Goal: Check status: Check status

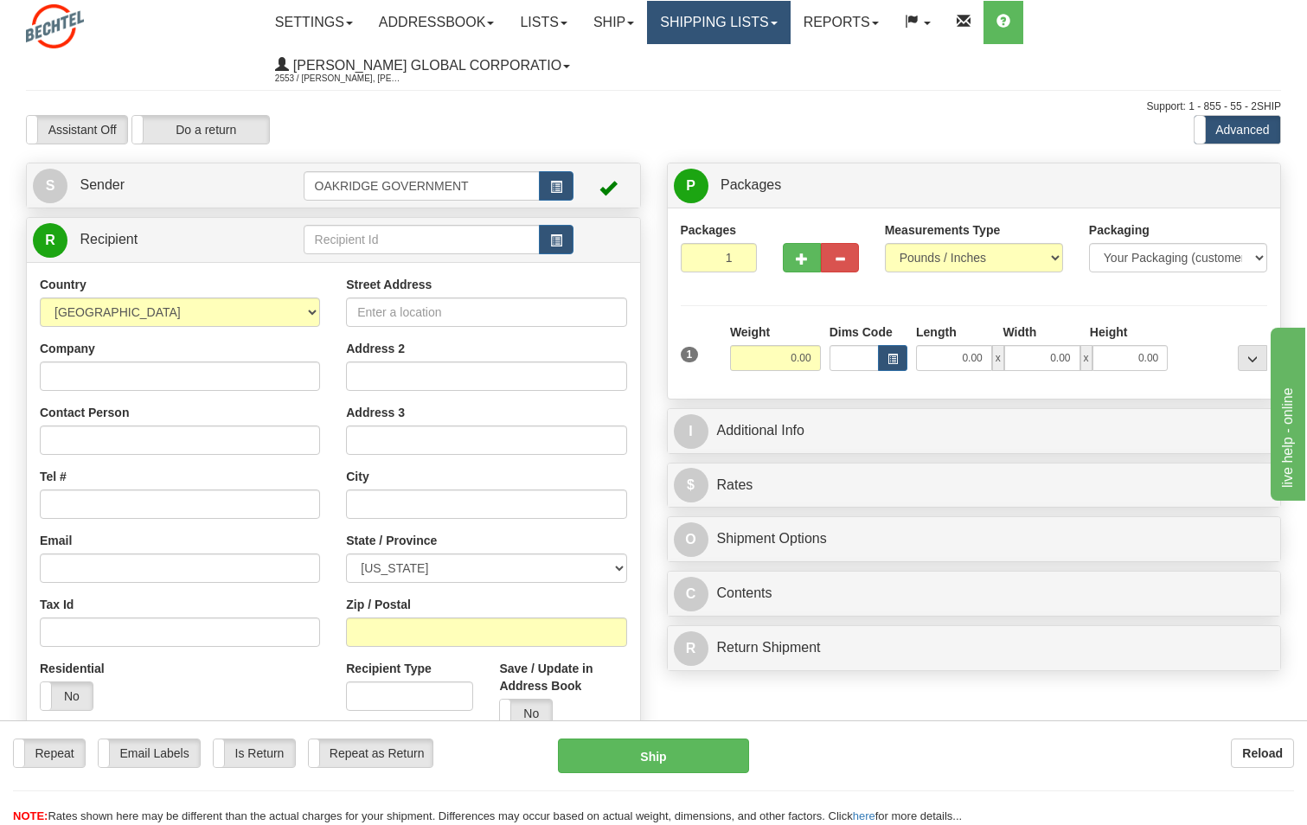
click at [697, 13] on link "Shipping lists" at bounding box center [718, 22] width 143 height 43
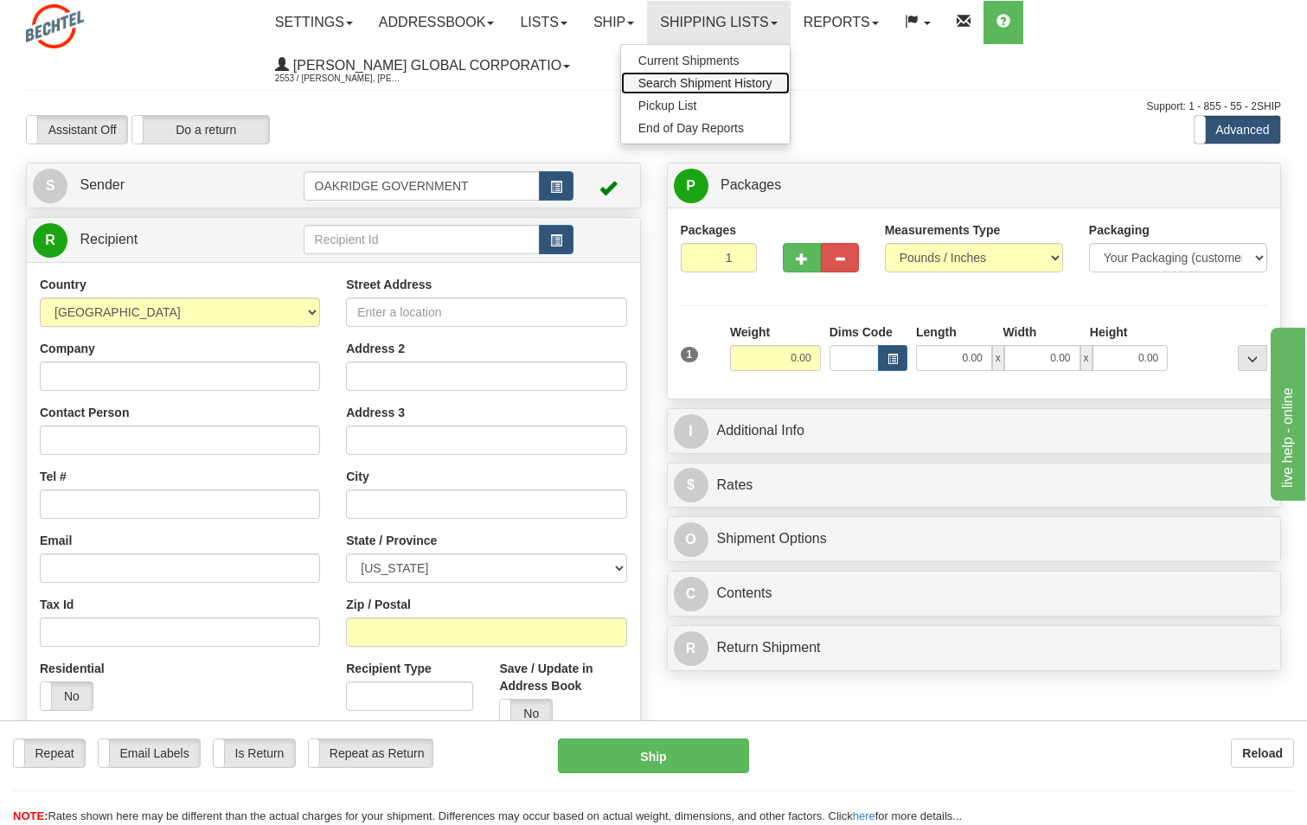
click at [703, 83] on span "Search Shipment History" at bounding box center [706, 83] width 134 height 14
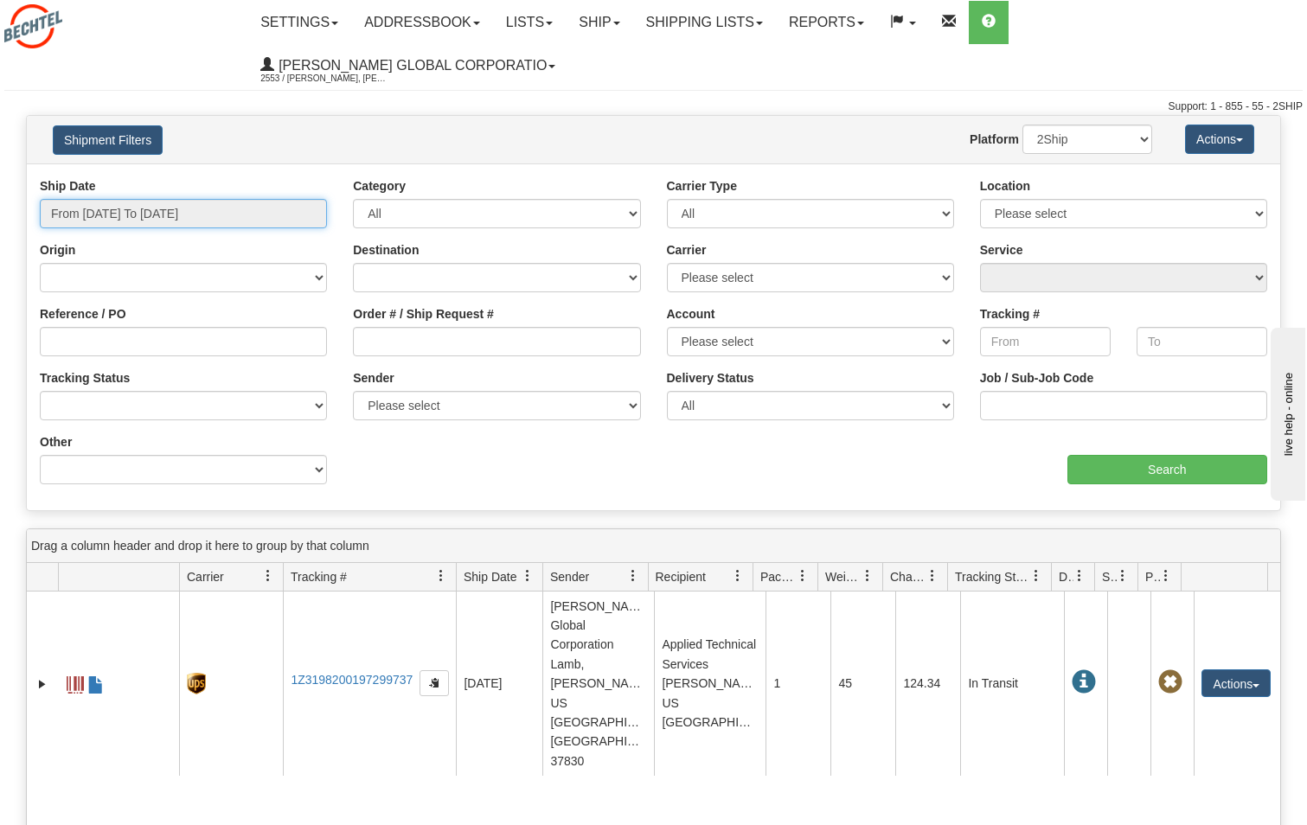
click at [161, 215] on input "From 09/10/2025 To 09/11/2025" at bounding box center [183, 213] width 287 height 29
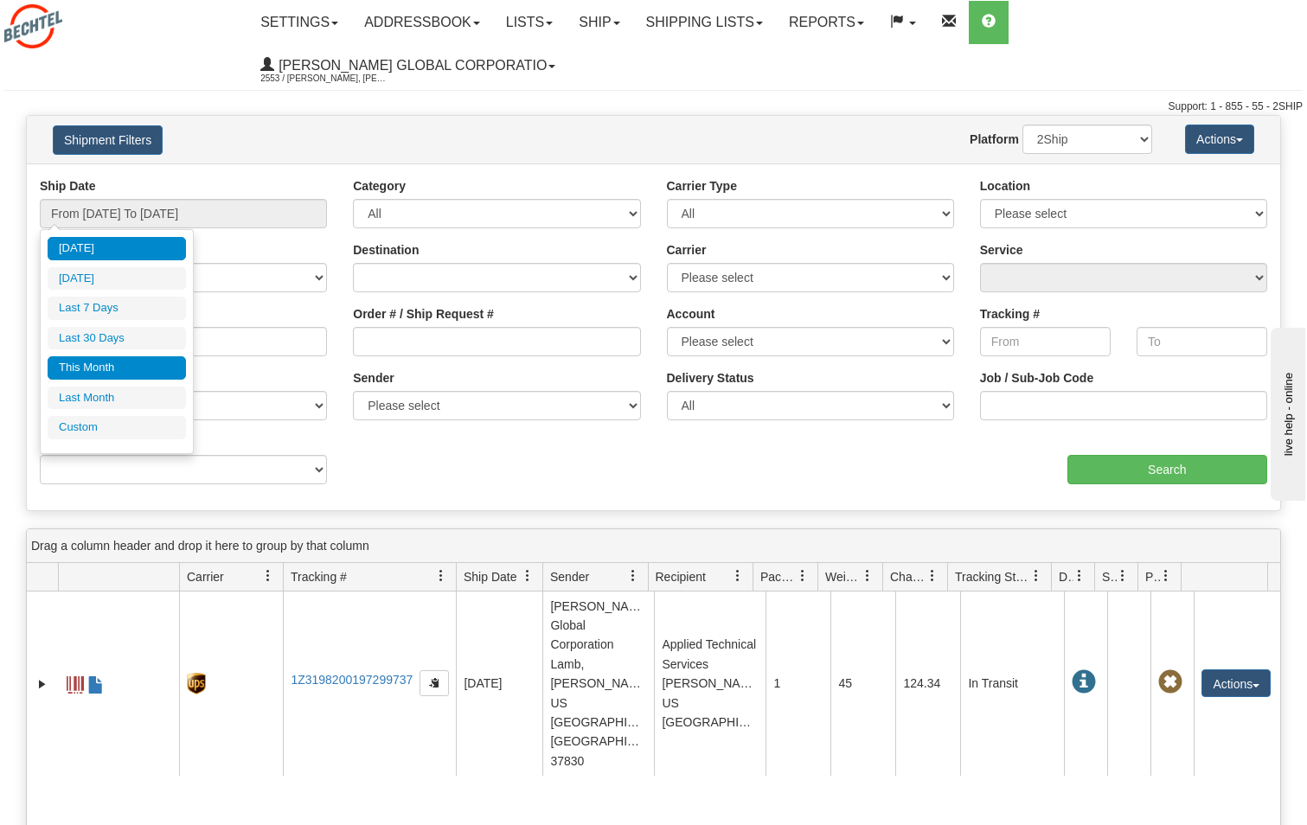
click at [112, 369] on li "This Month" at bounding box center [117, 367] width 138 height 23
type input "From 09/01/2025 To 09/30/2025"
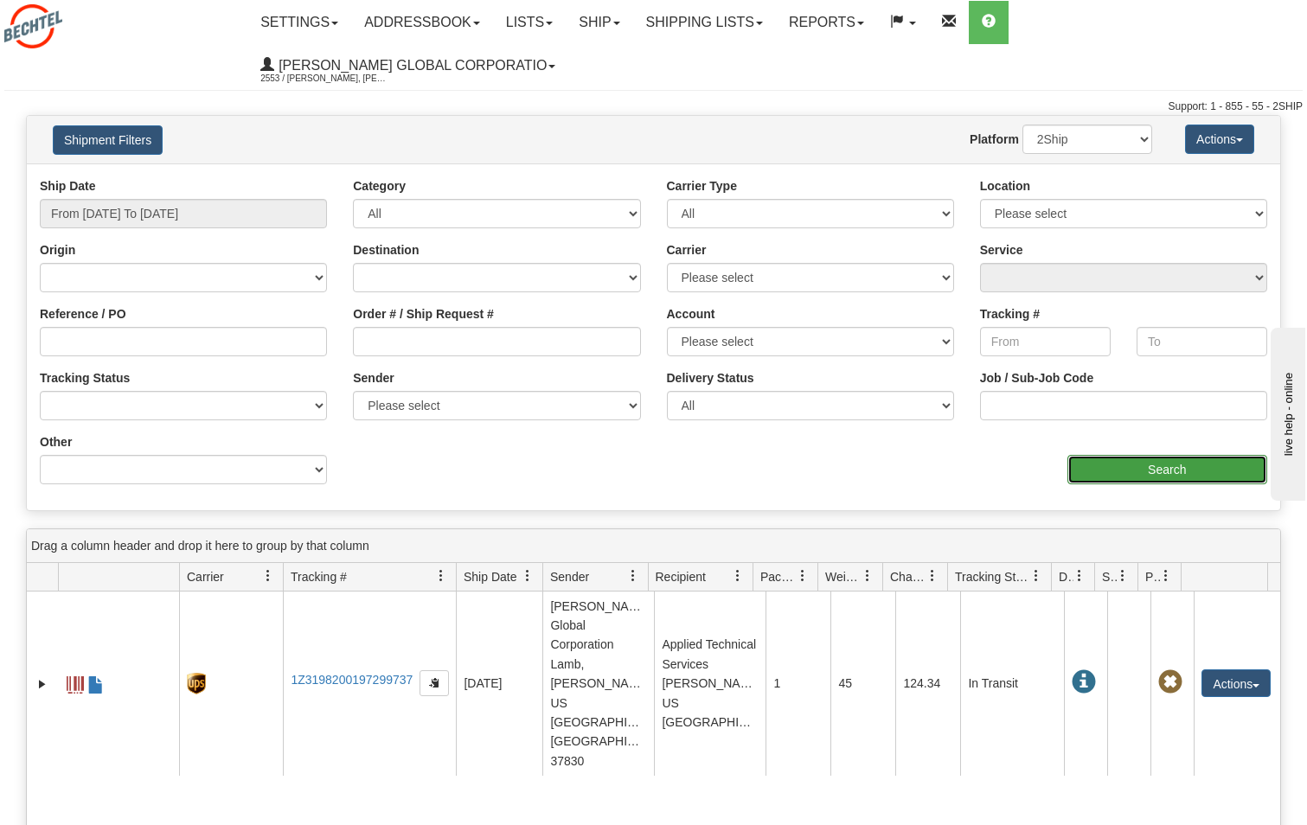
click at [1158, 474] on input "Search" at bounding box center [1168, 469] width 201 height 29
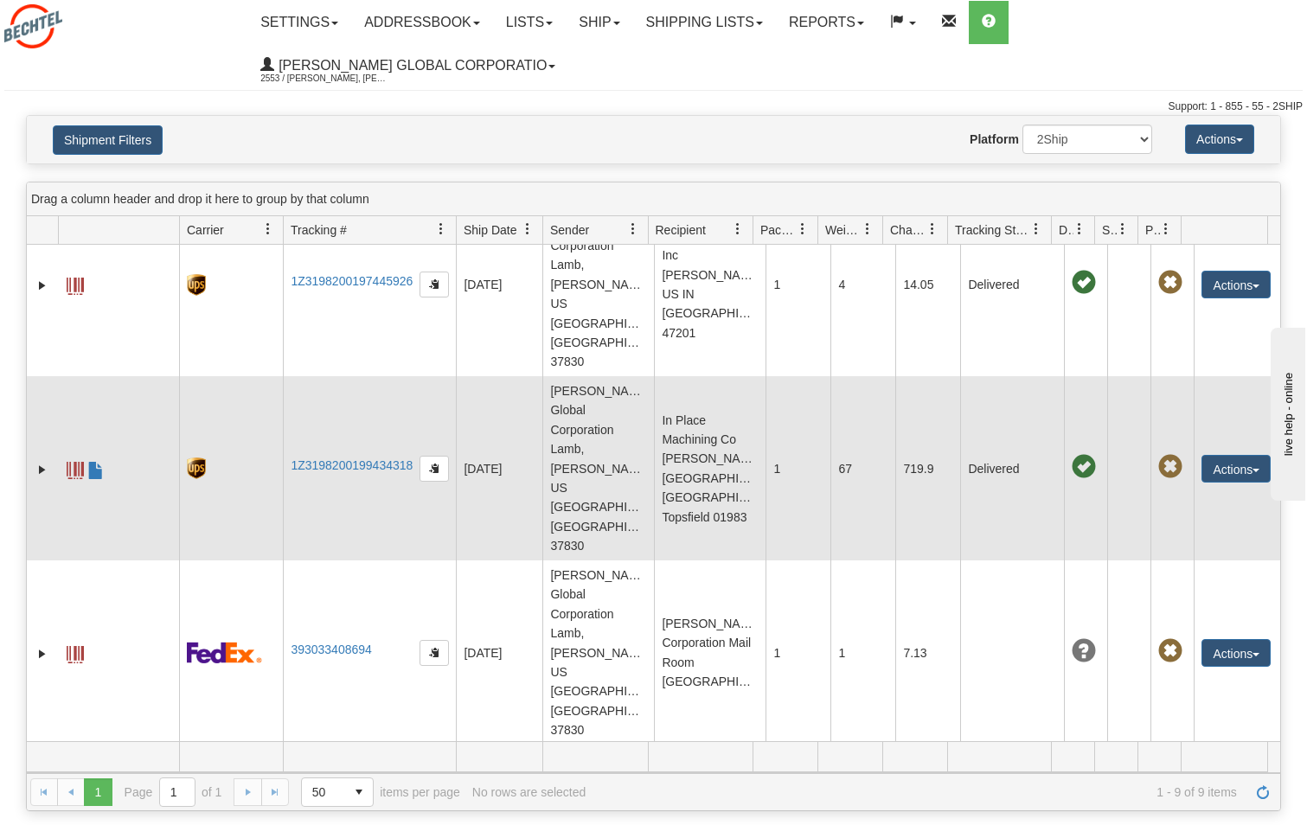
scroll to position [433, 0]
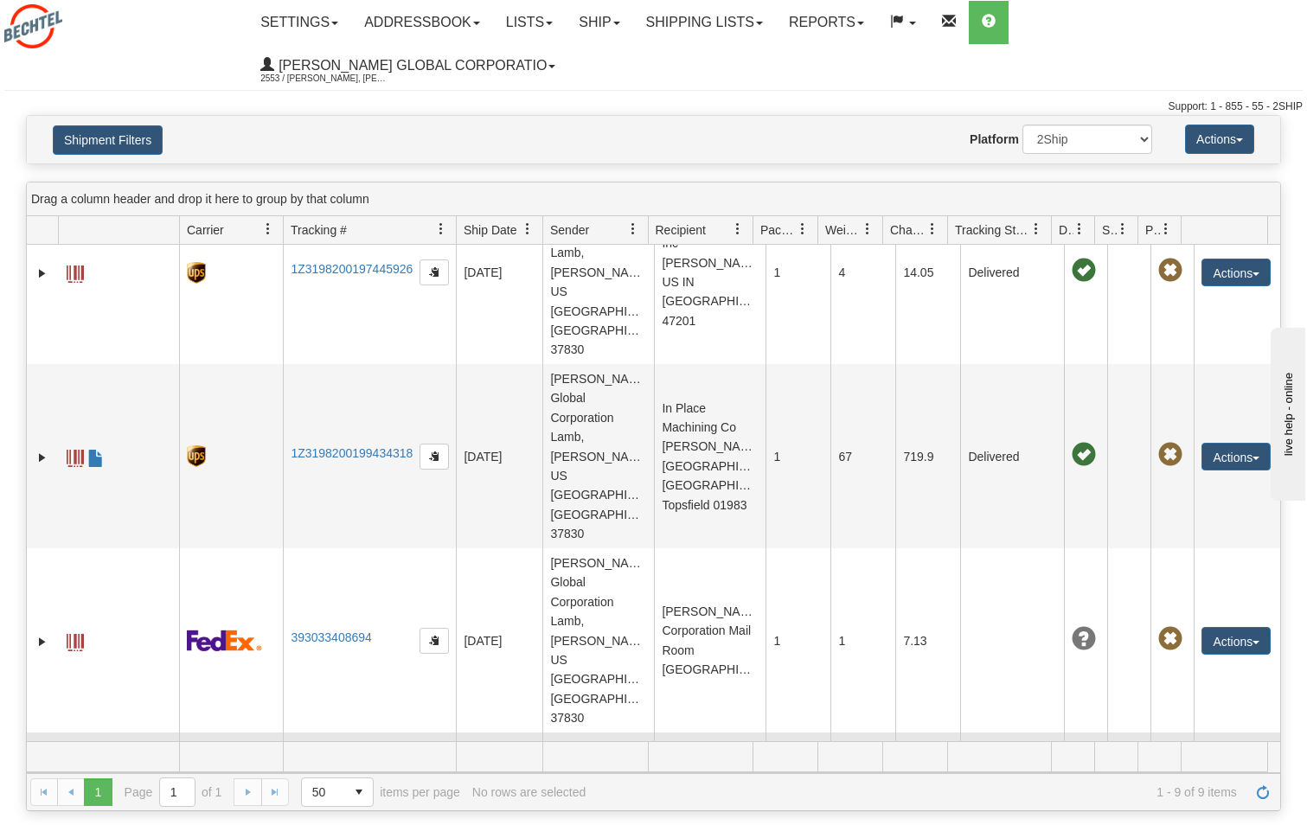
click at [1212, 812] on button "Actions" at bounding box center [1236, 826] width 69 height 28
click at [75, 818] on span at bounding box center [75, 826] width 17 height 17
